Goal: Information Seeking & Learning: Learn about a topic

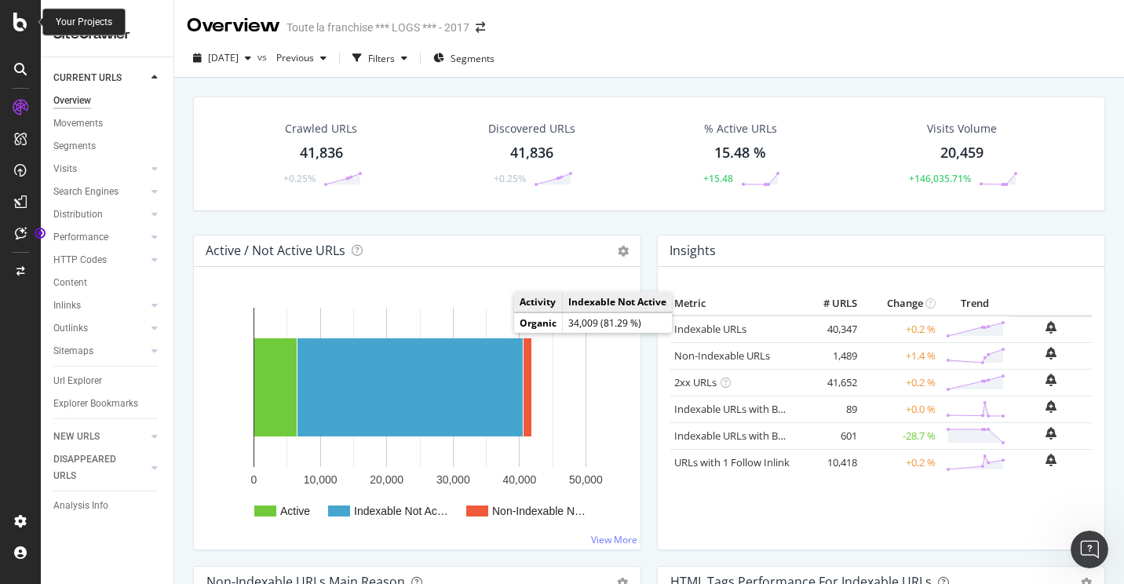
click at [17, 23] on icon at bounding box center [20, 22] width 14 height 19
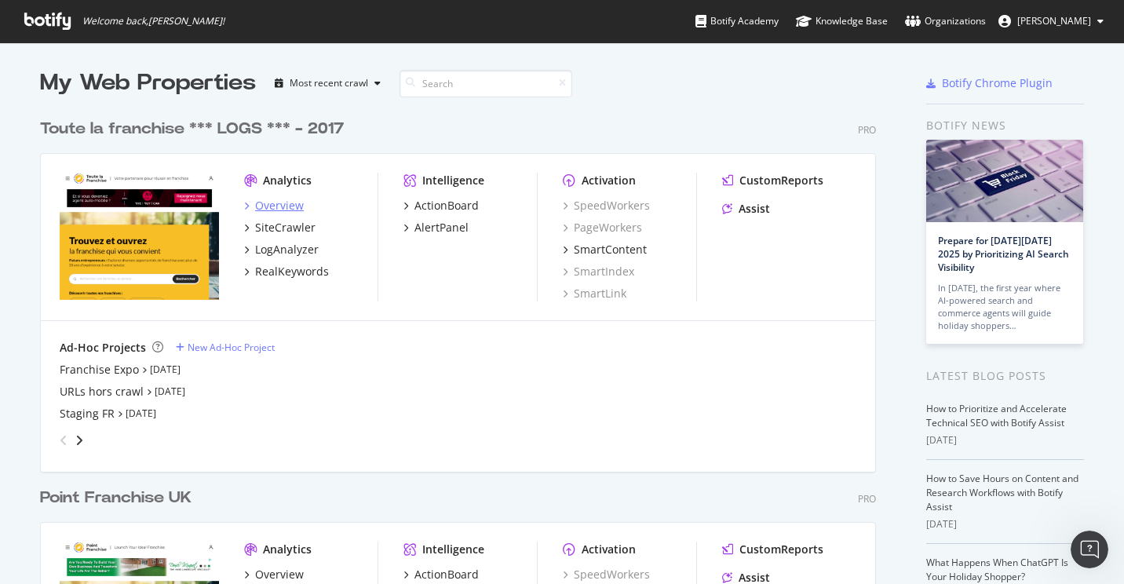
click at [263, 206] on div "Overview" at bounding box center [279, 206] width 49 height 16
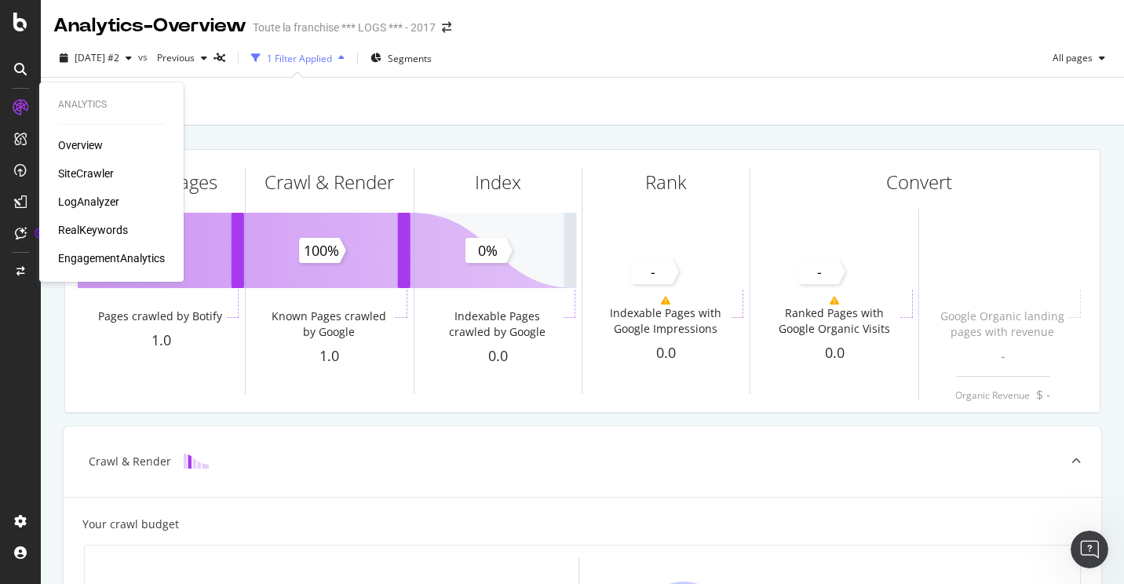
click at [79, 169] on div "SiteCrawler" at bounding box center [86, 174] width 56 height 16
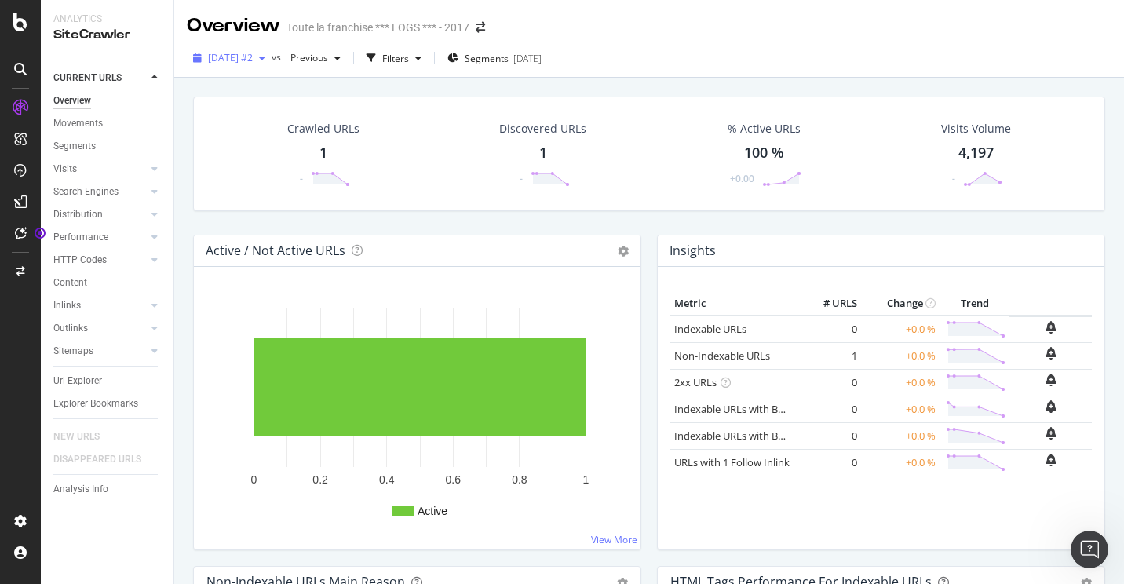
click at [265, 60] on icon "button" at bounding box center [262, 57] width 6 height 9
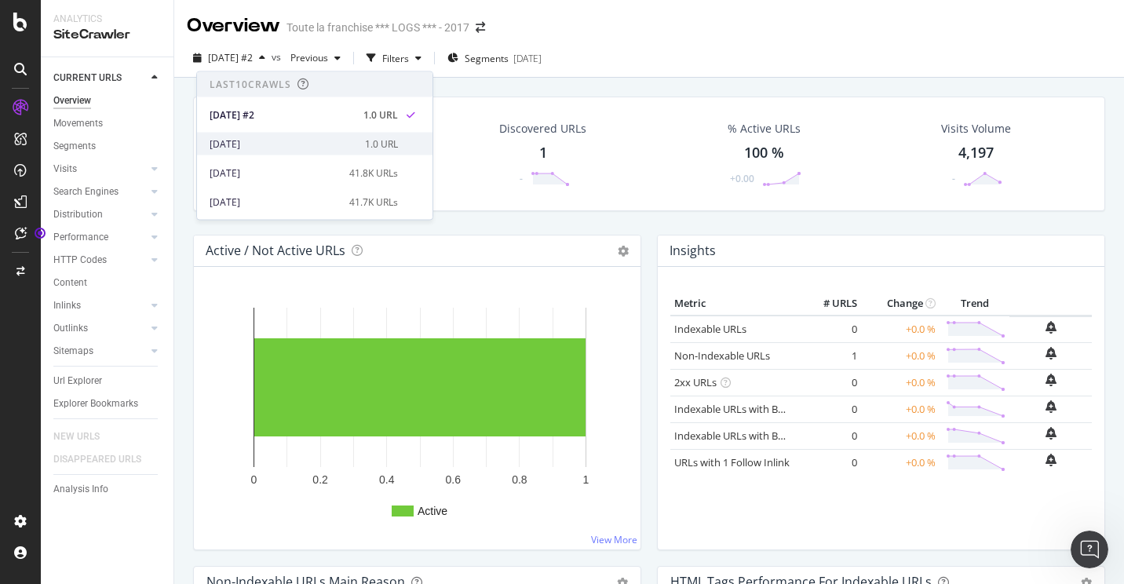
click at [293, 136] on div "[DATE] 1.0 URL" at bounding box center [315, 144] width 236 height 23
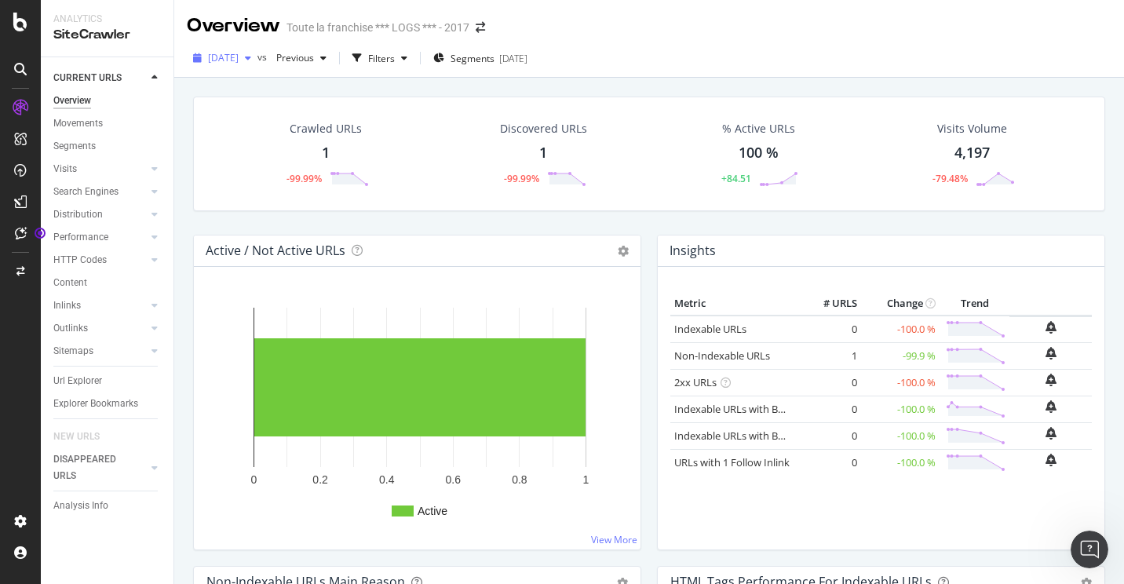
click at [257, 57] on div "button" at bounding box center [248, 57] width 19 height 9
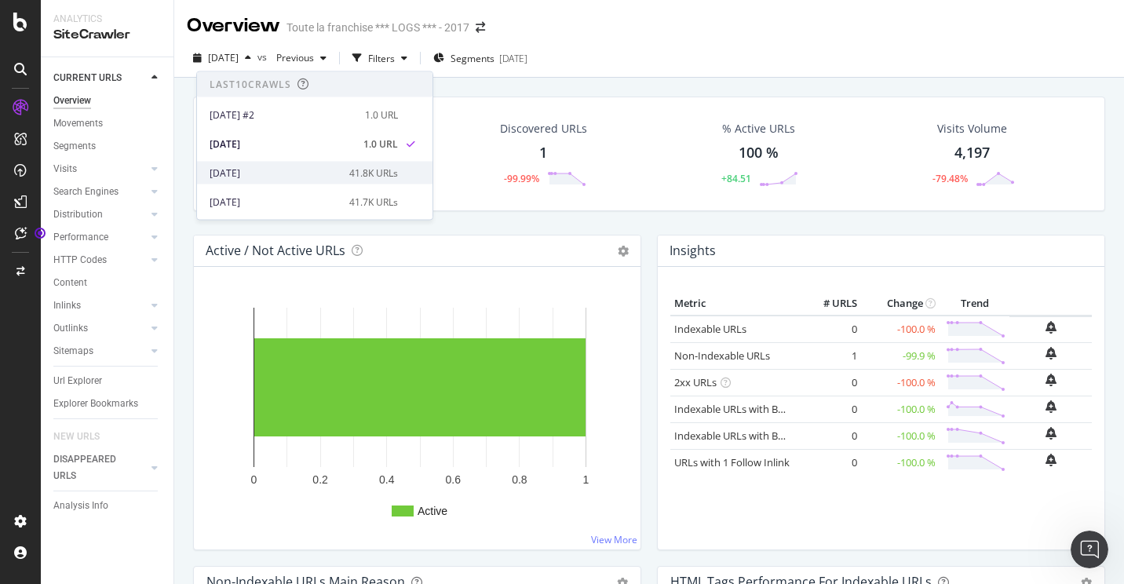
click at [296, 164] on div "[DATE] 41.8K URLs" at bounding box center [315, 173] width 236 height 23
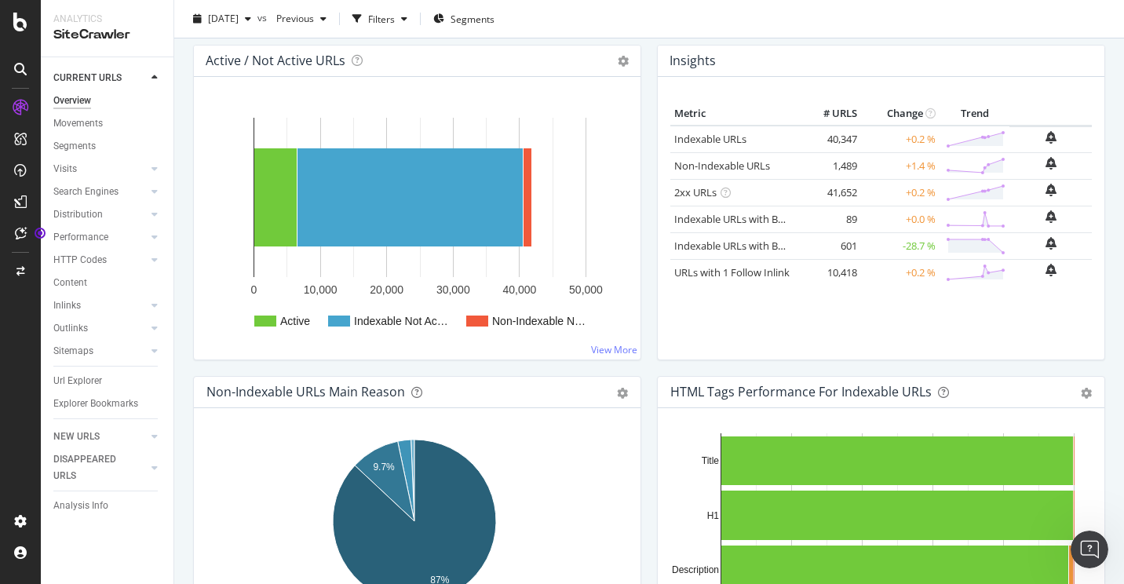
scroll to position [157, 0]
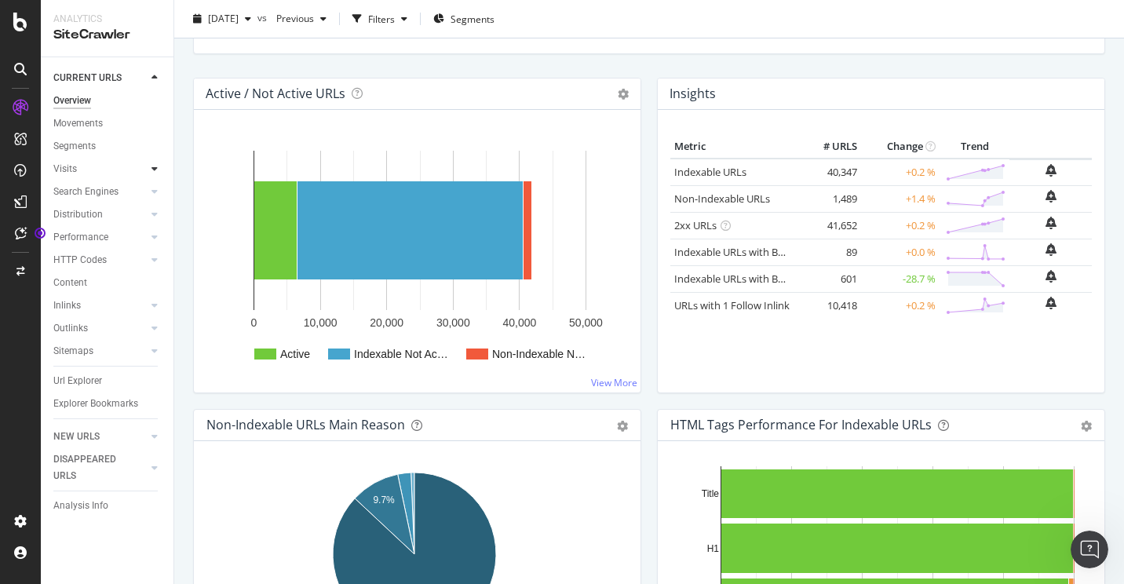
click at [148, 168] on div at bounding box center [155, 169] width 16 height 16
click at [141, 190] on link "Analysis" at bounding box center [111, 192] width 102 height 16
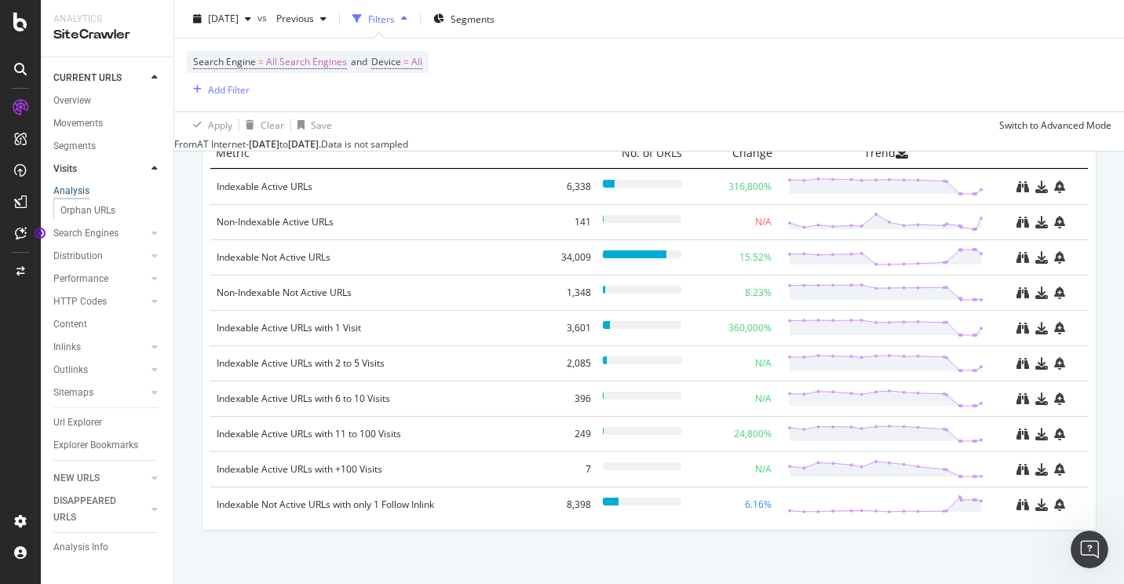
scroll to position [1806, 0]
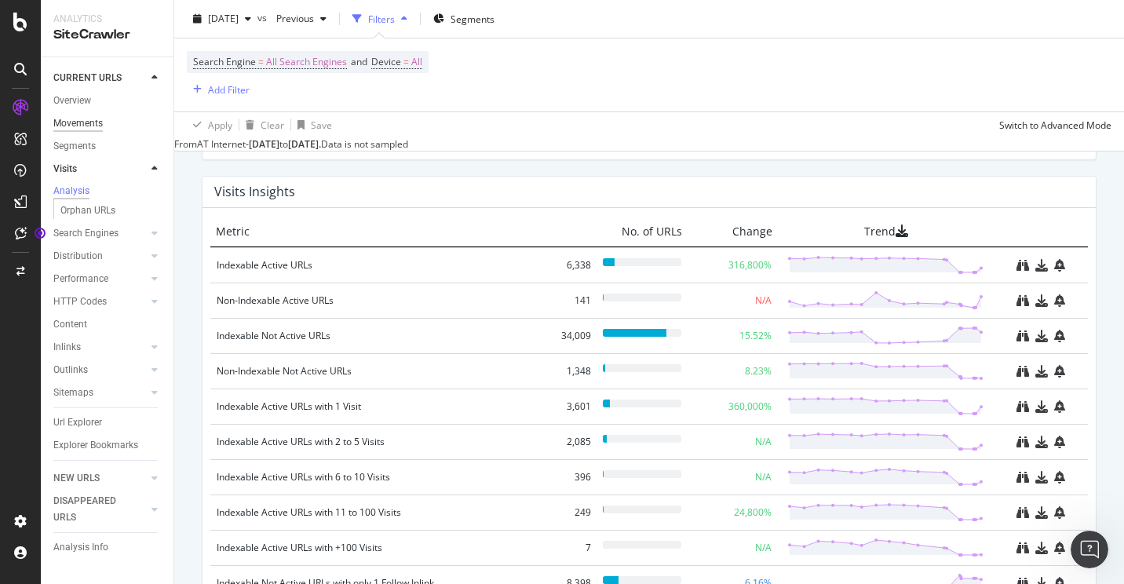
click at [89, 120] on div "Movements" at bounding box center [77, 123] width 49 height 16
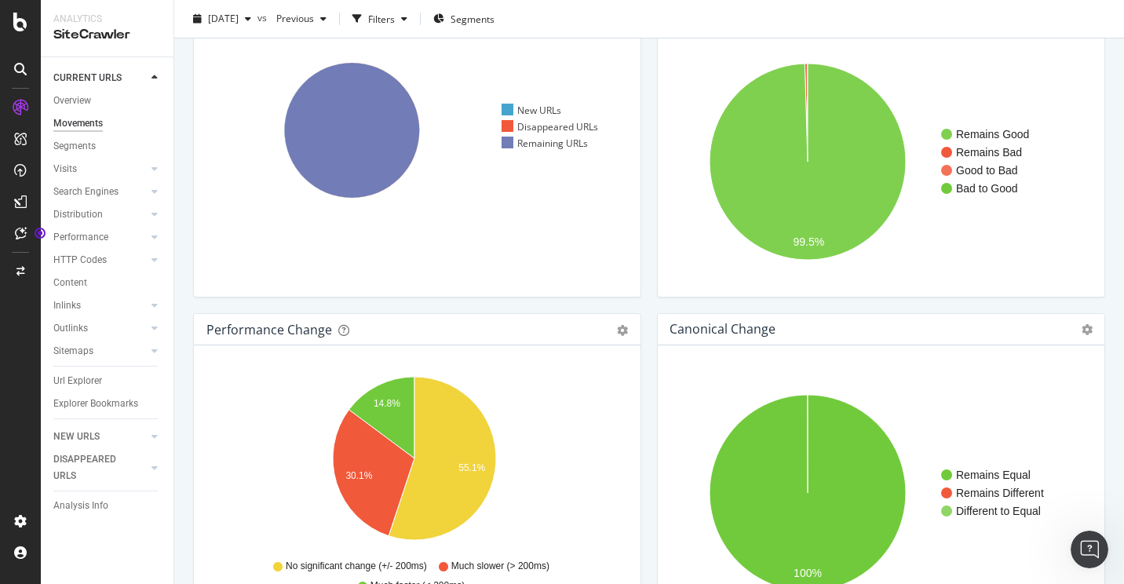
scroll to position [236, 0]
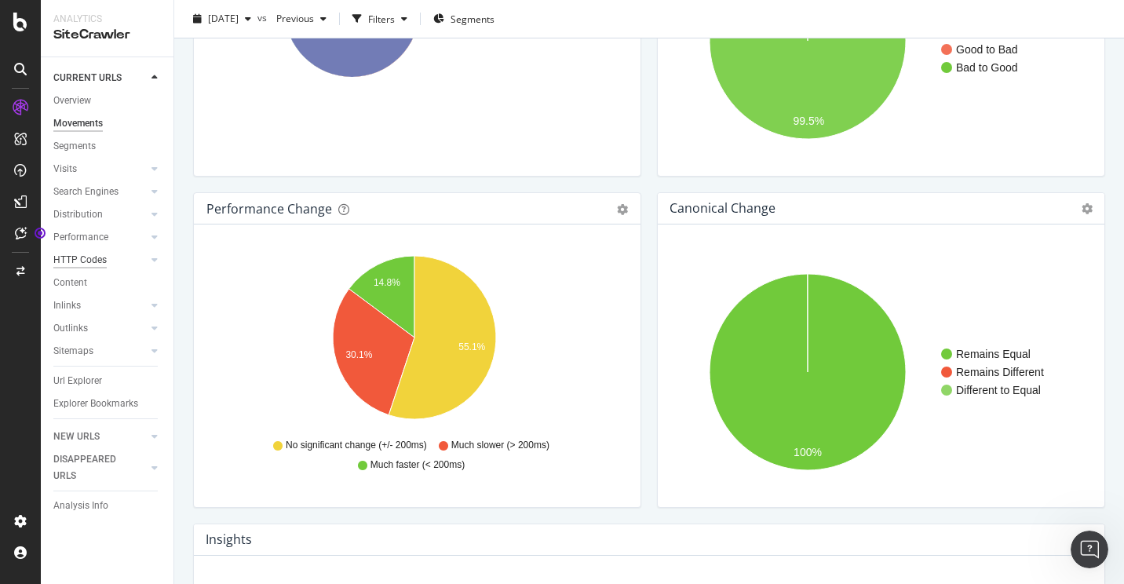
click at [97, 256] on div "HTTP Codes" at bounding box center [79, 260] width 53 height 16
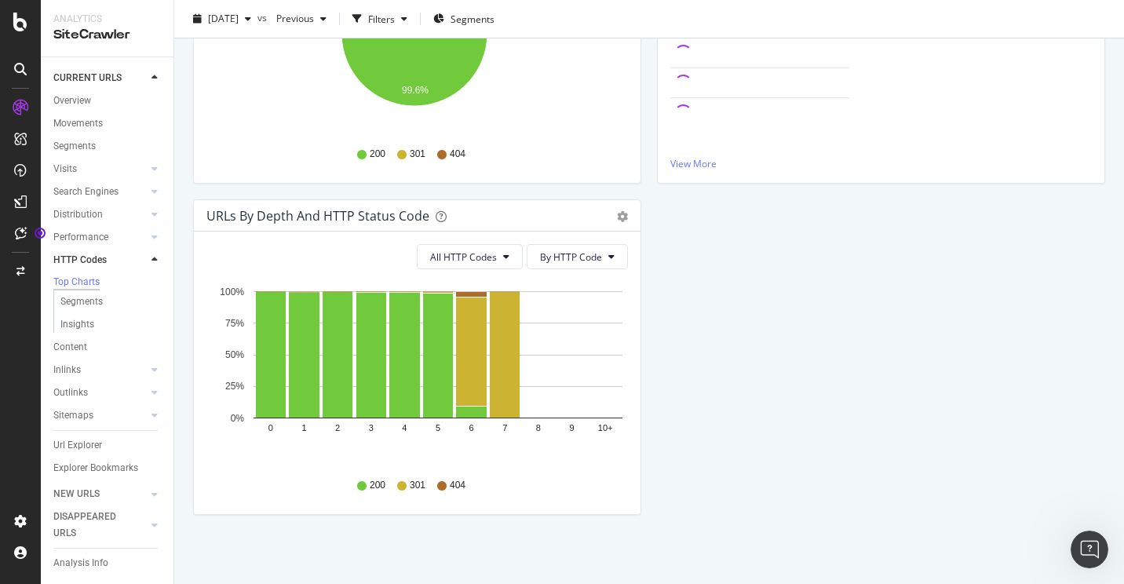
scroll to position [345, 0]
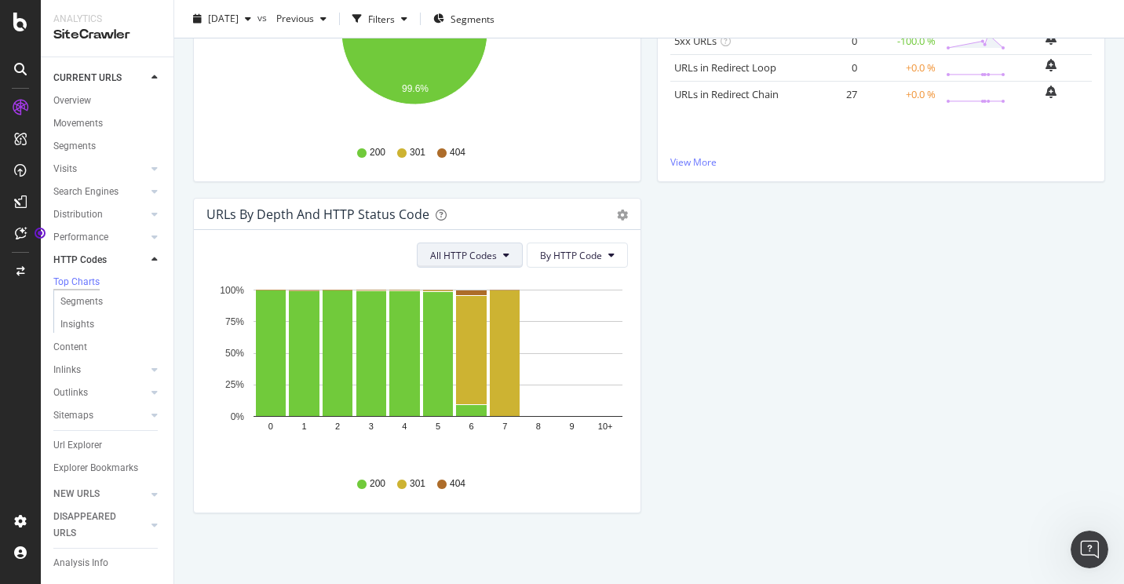
click at [501, 261] on button "All HTTP Codes" at bounding box center [470, 255] width 106 height 25
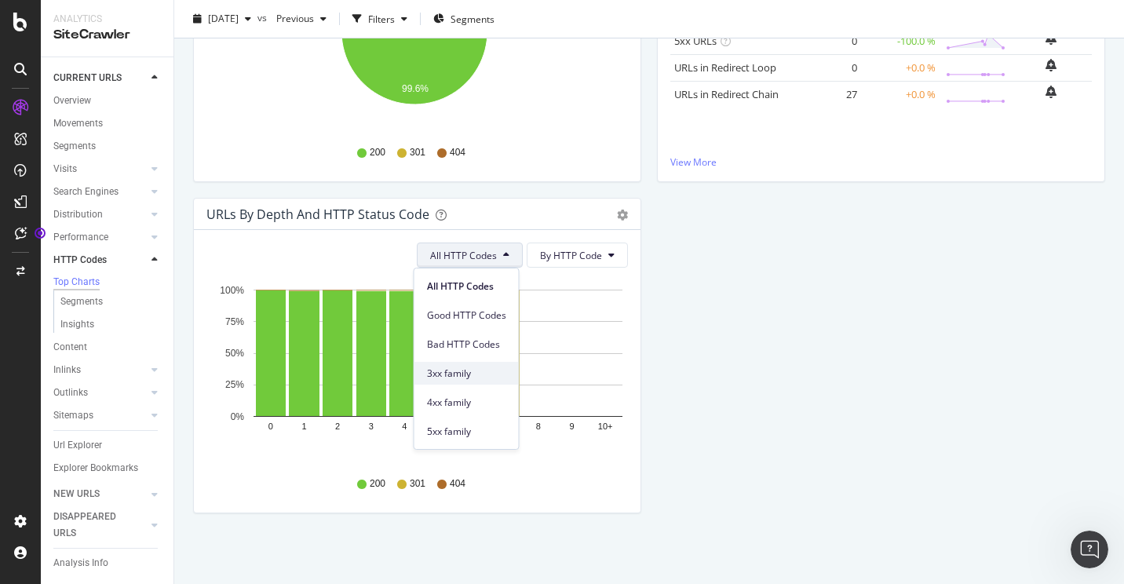
click at [486, 370] on span "3xx family" at bounding box center [466, 374] width 79 height 14
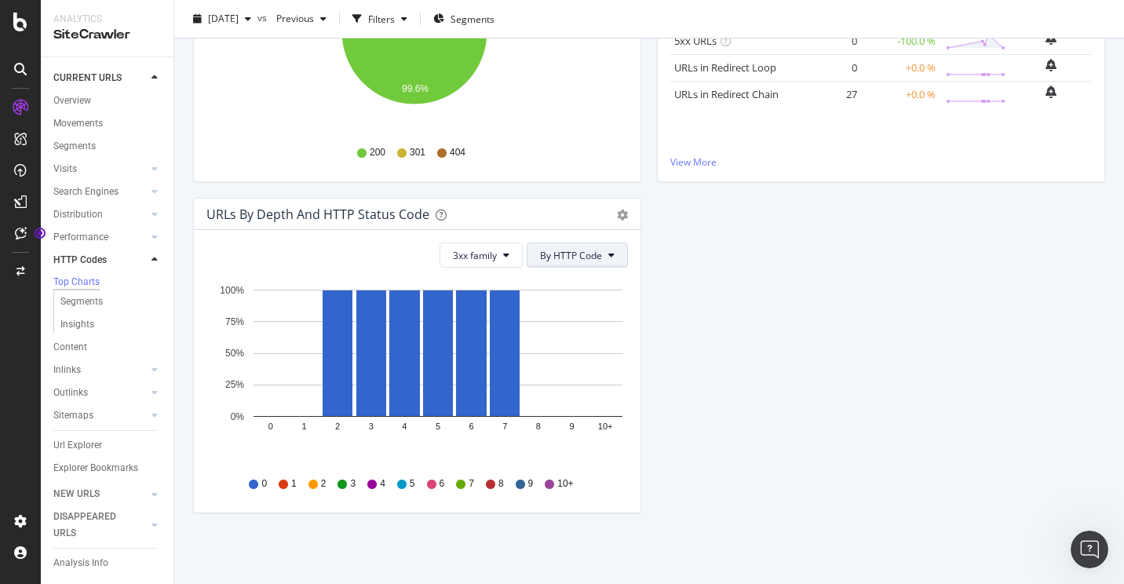
click at [575, 256] on span "By HTTP Code" at bounding box center [571, 255] width 62 height 13
click at [617, 214] on icon "gear" at bounding box center [622, 215] width 11 height 11
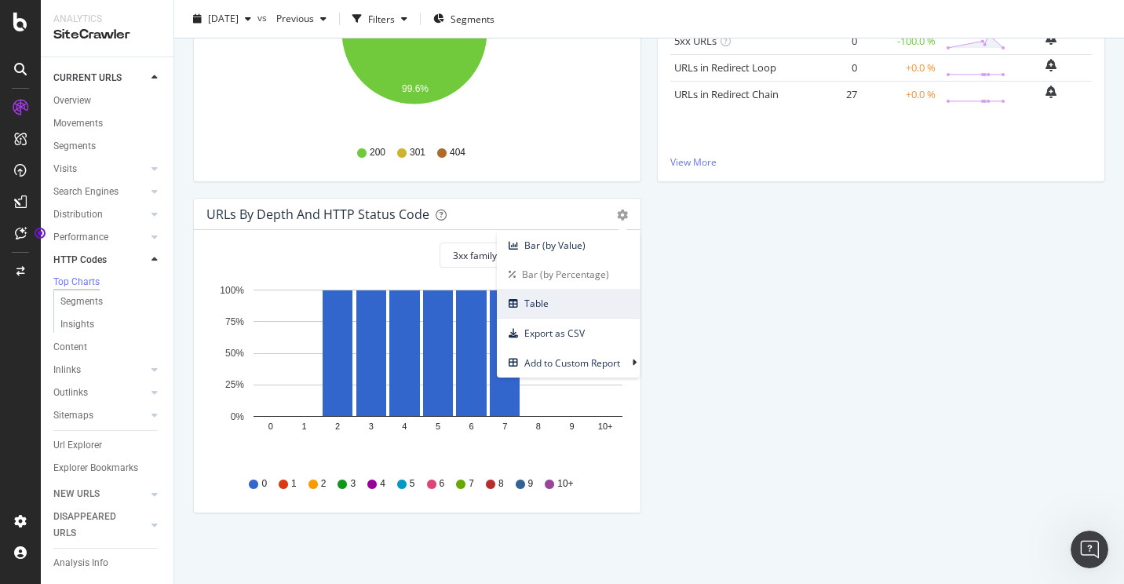
click at [579, 301] on span "Table" at bounding box center [568, 303] width 143 height 21
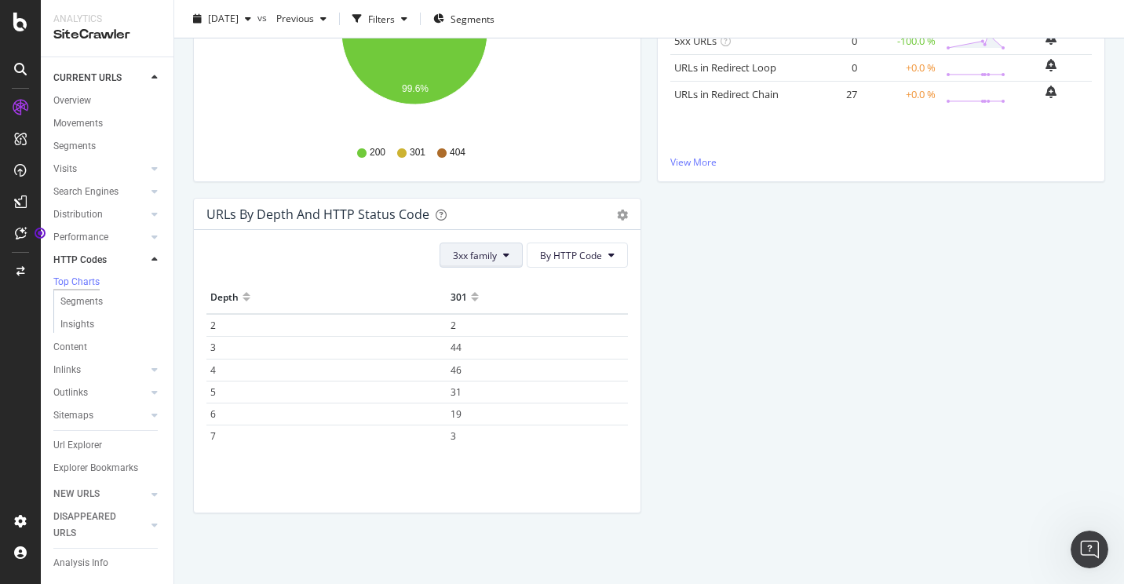
click at [503, 255] on icon at bounding box center [506, 254] width 6 height 9
click at [499, 311] on span "Good HTTP Codes" at bounding box center [487, 316] width 79 height 14
click at [499, 261] on button "Good HTTP Codes" at bounding box center [463, 255] width 119 height 25
click at [483, 342] on span "Bad HTTP Codes" at bounding box center [453, 345] width 79 height 14
click at [508, 261] on button "Bad HTTP Codes" at bounding box center [467, 255] width 112 height 25
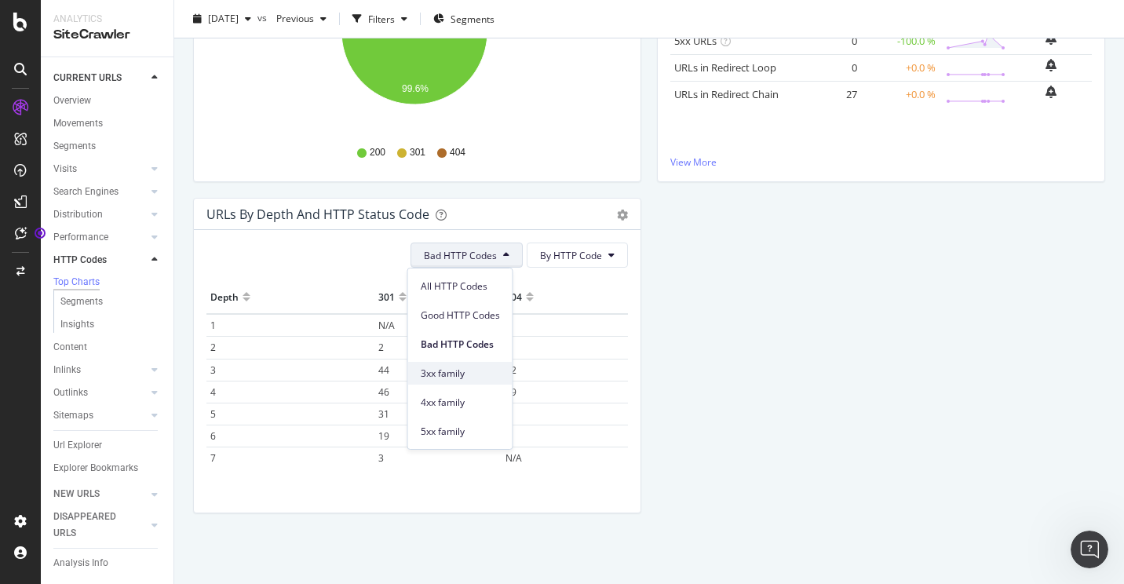
click at [494, 369] on span "3xx family" at bounding box center [460, 374] width 79 height 14
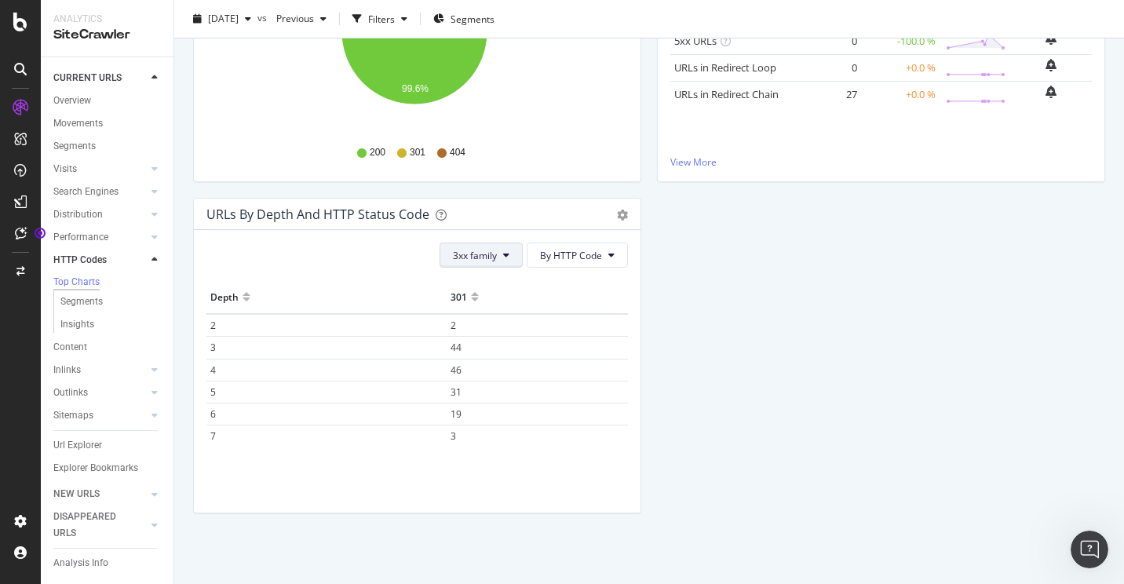
click at [493, 261] on button "3xx family" at bounding box center [481, 255] width 83 height 25
click at [502, 393] on div "4xx family" at bounding box center [488, 402] width 104 height 23
click at [493, 261] on button "4xx family" at bounding box center [481, 255] width 83 height 25
click at [501, 429] on span "5xx family" at bounding box center [487, 432] width 79 height 14
drag, startPoint x: 71, startPoint y: 105, endPoint x: 152, endPoint y: 154, distance: 94.4
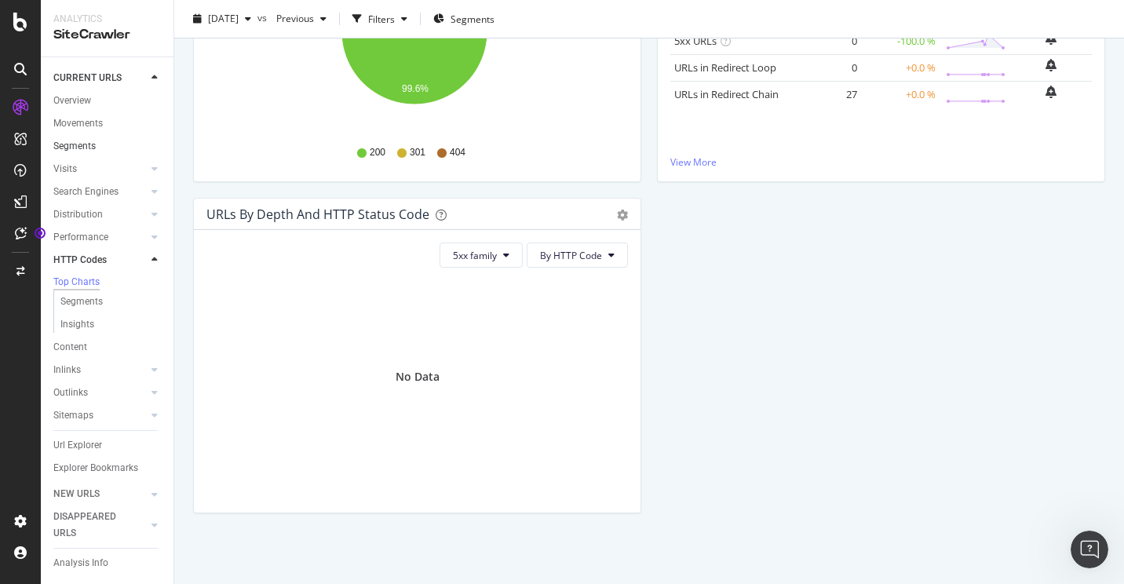
click at [71, 105] on div "Overview" at bounding box center [72, 101] width 38 height 16
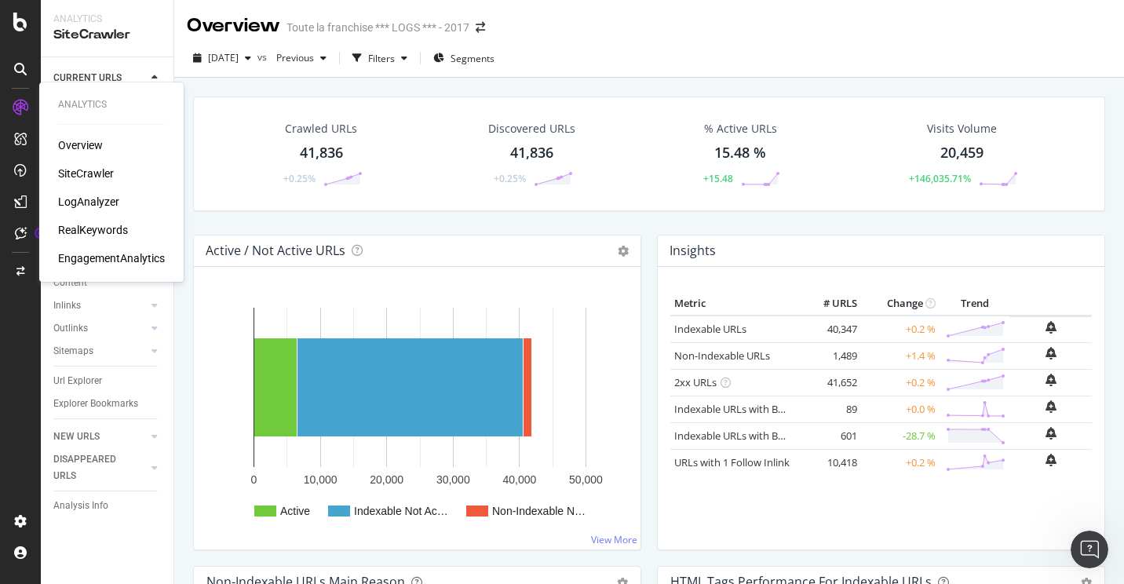
click at [83, 141] on div "Overview" at bounding box center [80, 145] width 45 height 16
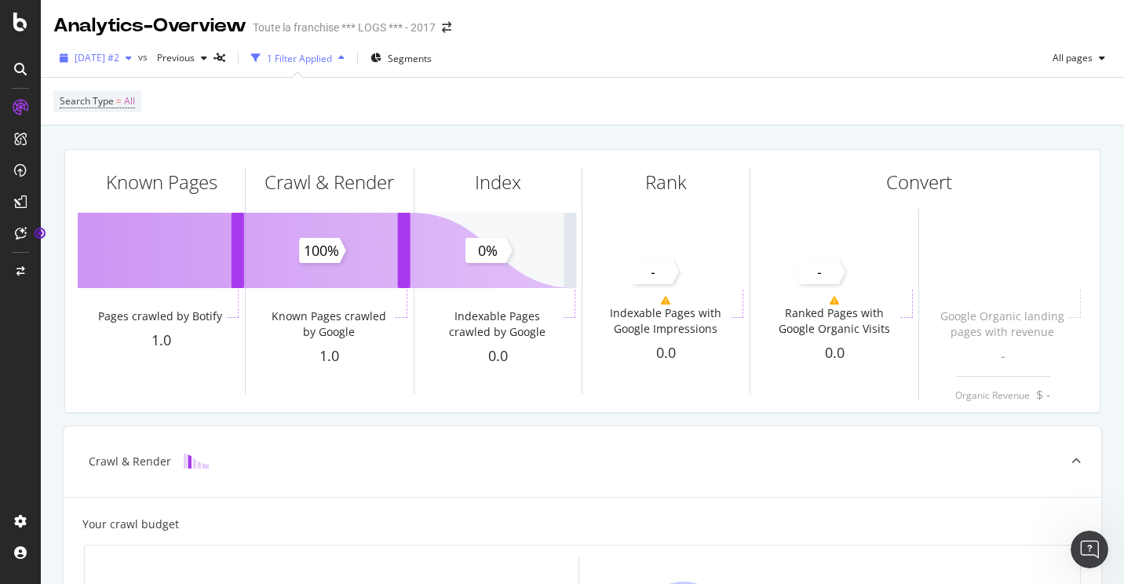
click at [119, 60] on span "[DATE] #2" at bounding box center [97, 57] width 45 height 13
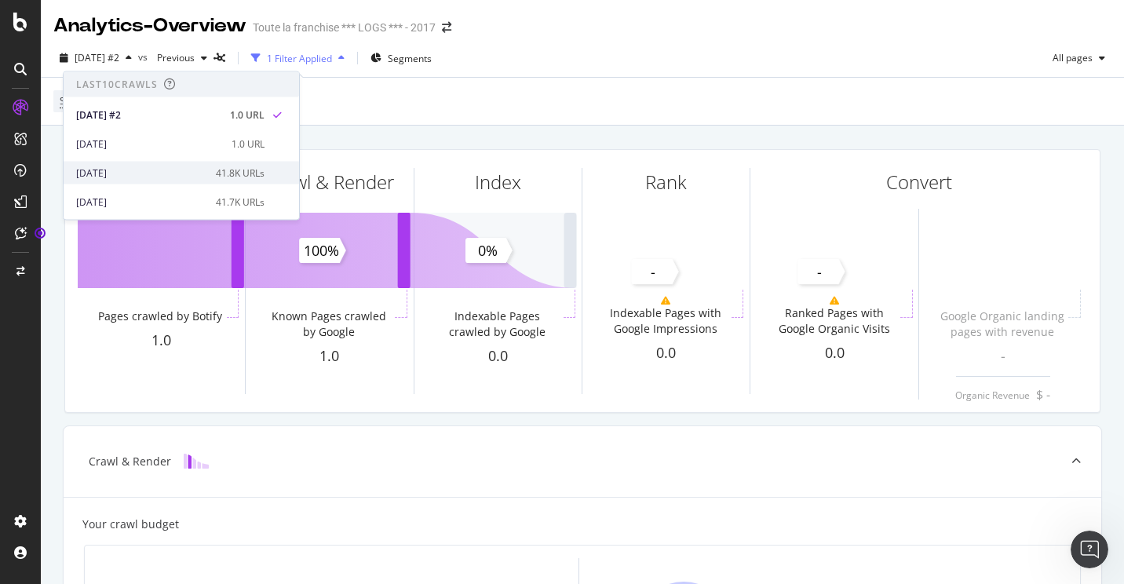
click at [166, 164] on div "[DATE] 41.8K URLs" at bounding box center [182, 173] width 236 height 23
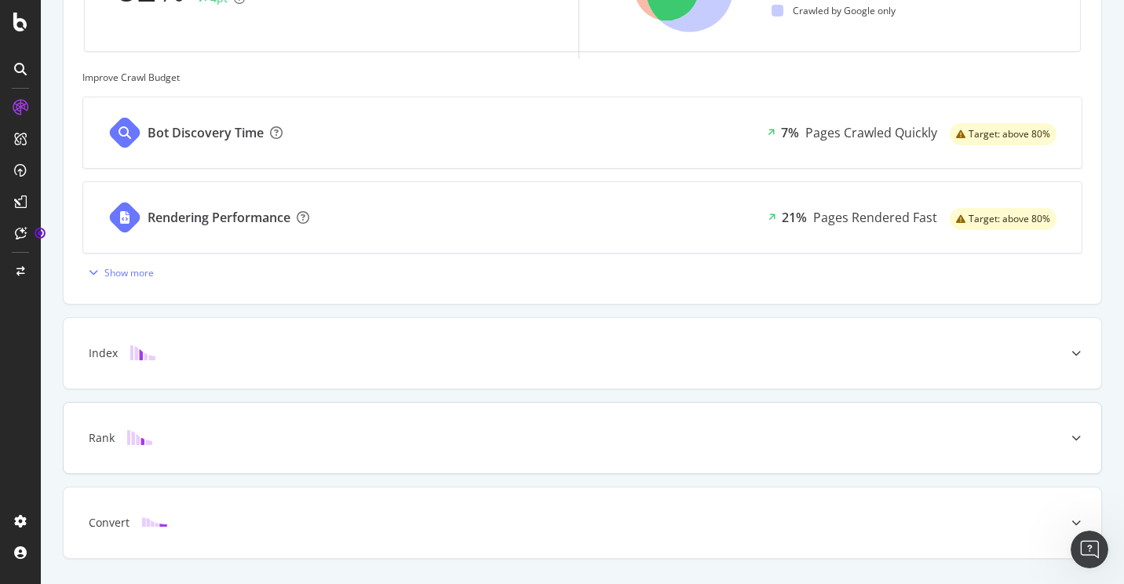
scroll to position [684, 0]
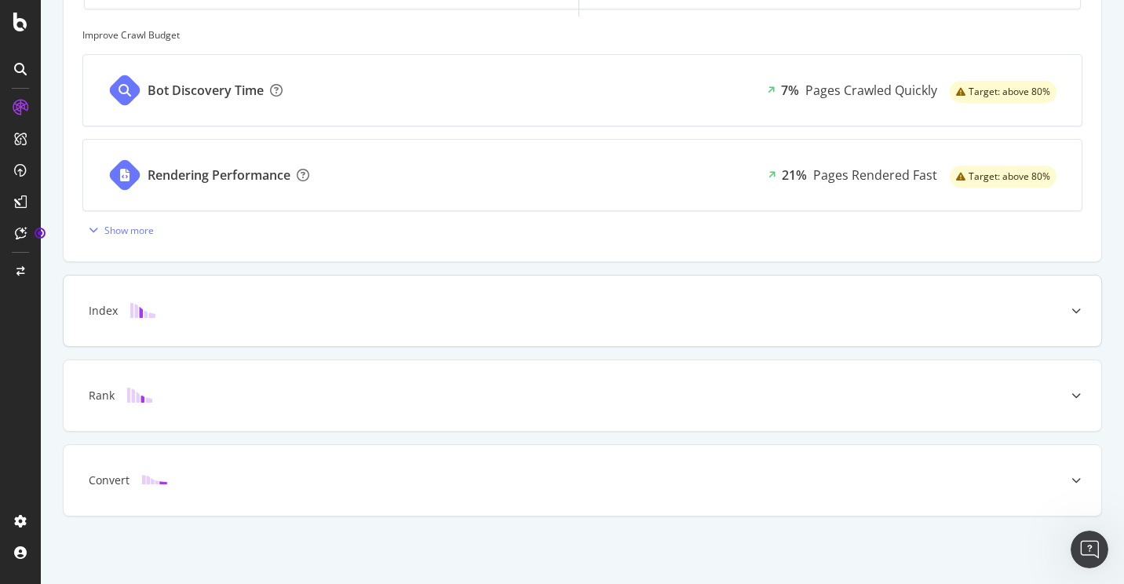
click at [243, 325] on div "Index" at bounding box center [583, 311] width 1038 height 71
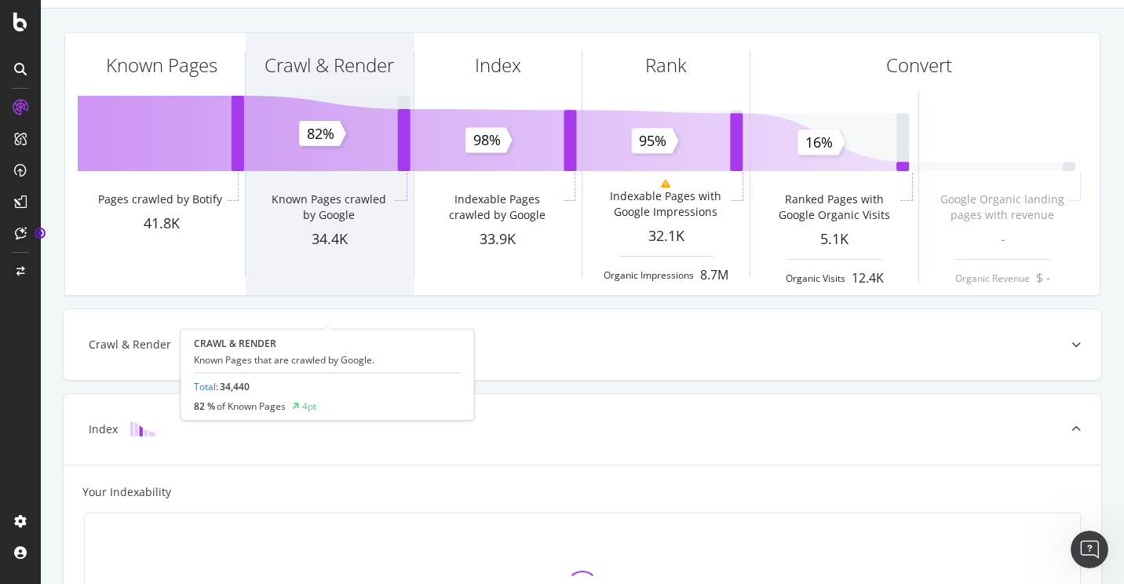
scroll to position [157, 0]
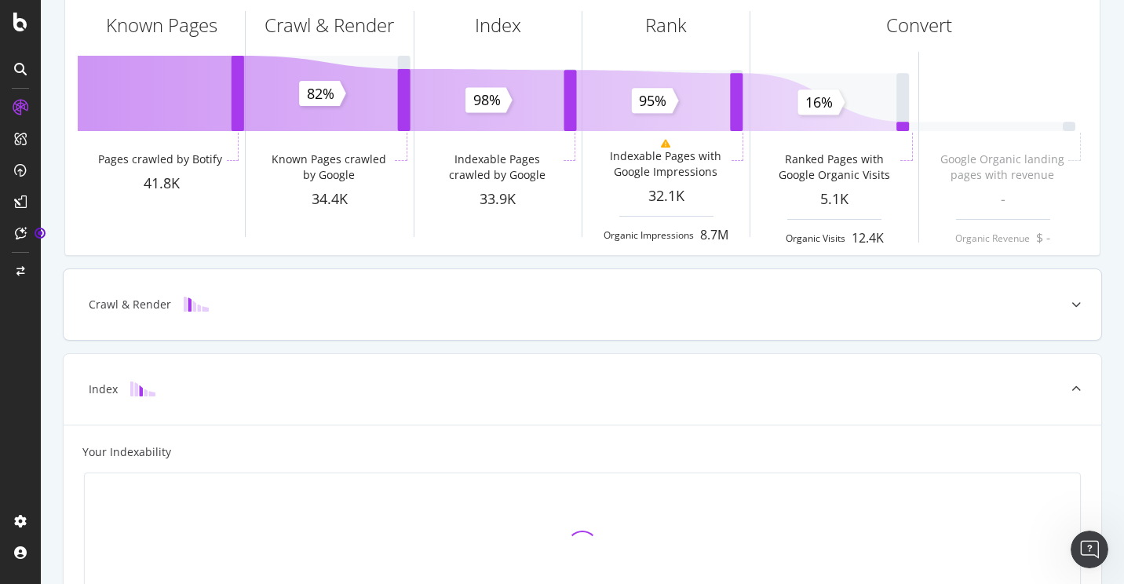
click at [221, 309] on div "Crawl & Render" at bounding box center [558, 305] width 976 height 16
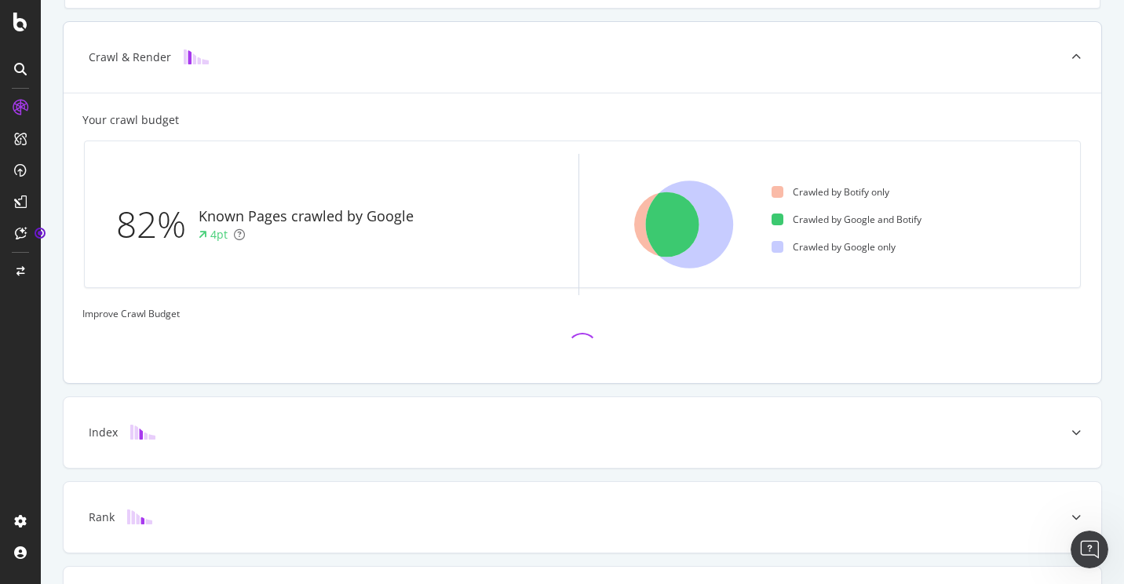
scroll to position [426, 0]
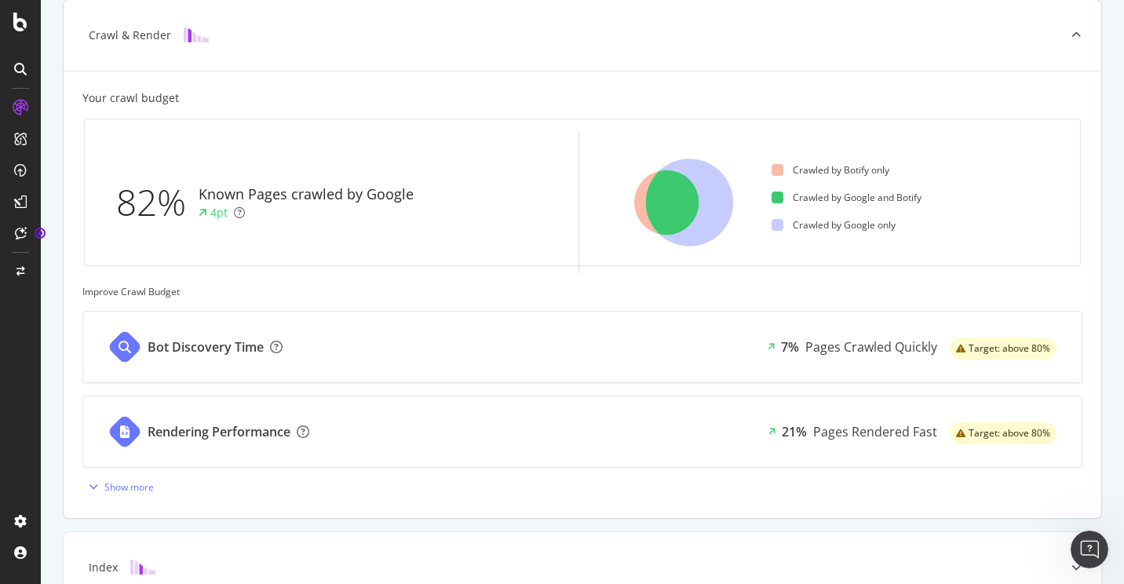
click at [268, 347] on div "Bot Discovery Time" at bounding box center [192, 347] width 218 height 71
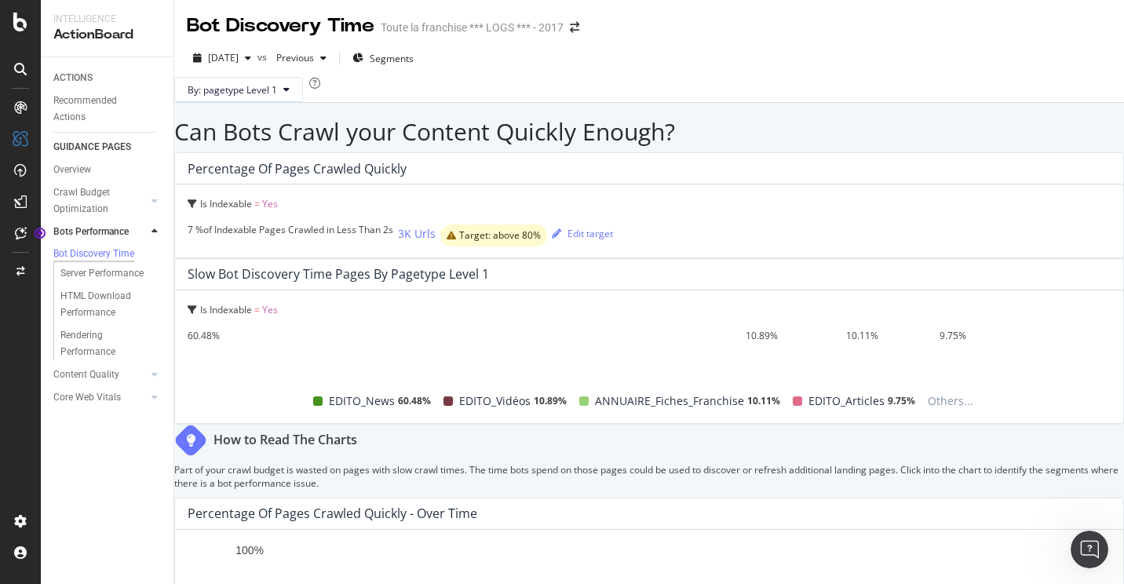
scroll to position [855, 0]
